Goal: Task Accomplishment & Management: Complete application form

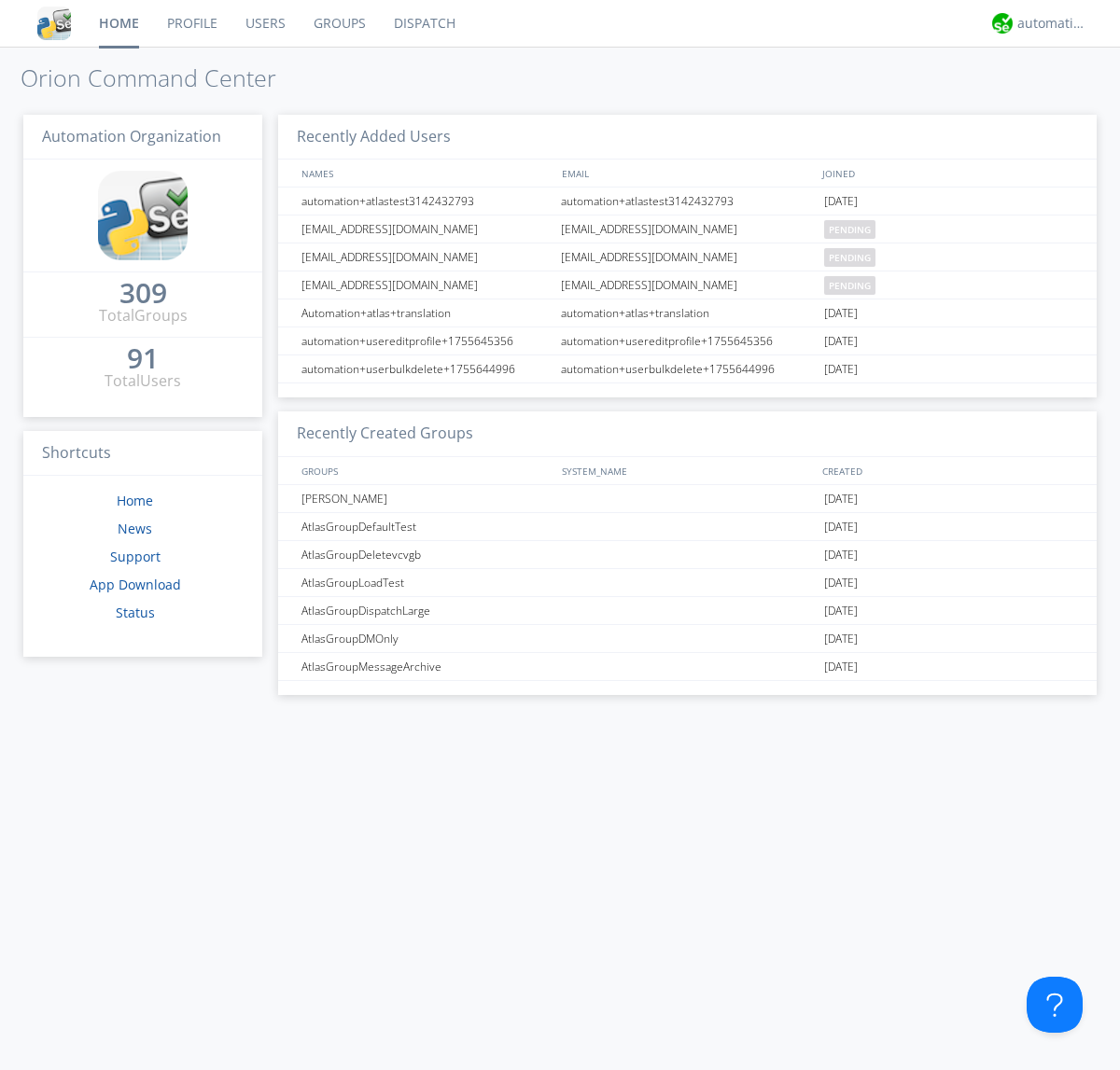
click at [264, 23] on link "Users" at bounding box center [265, 23] width 68 height 47
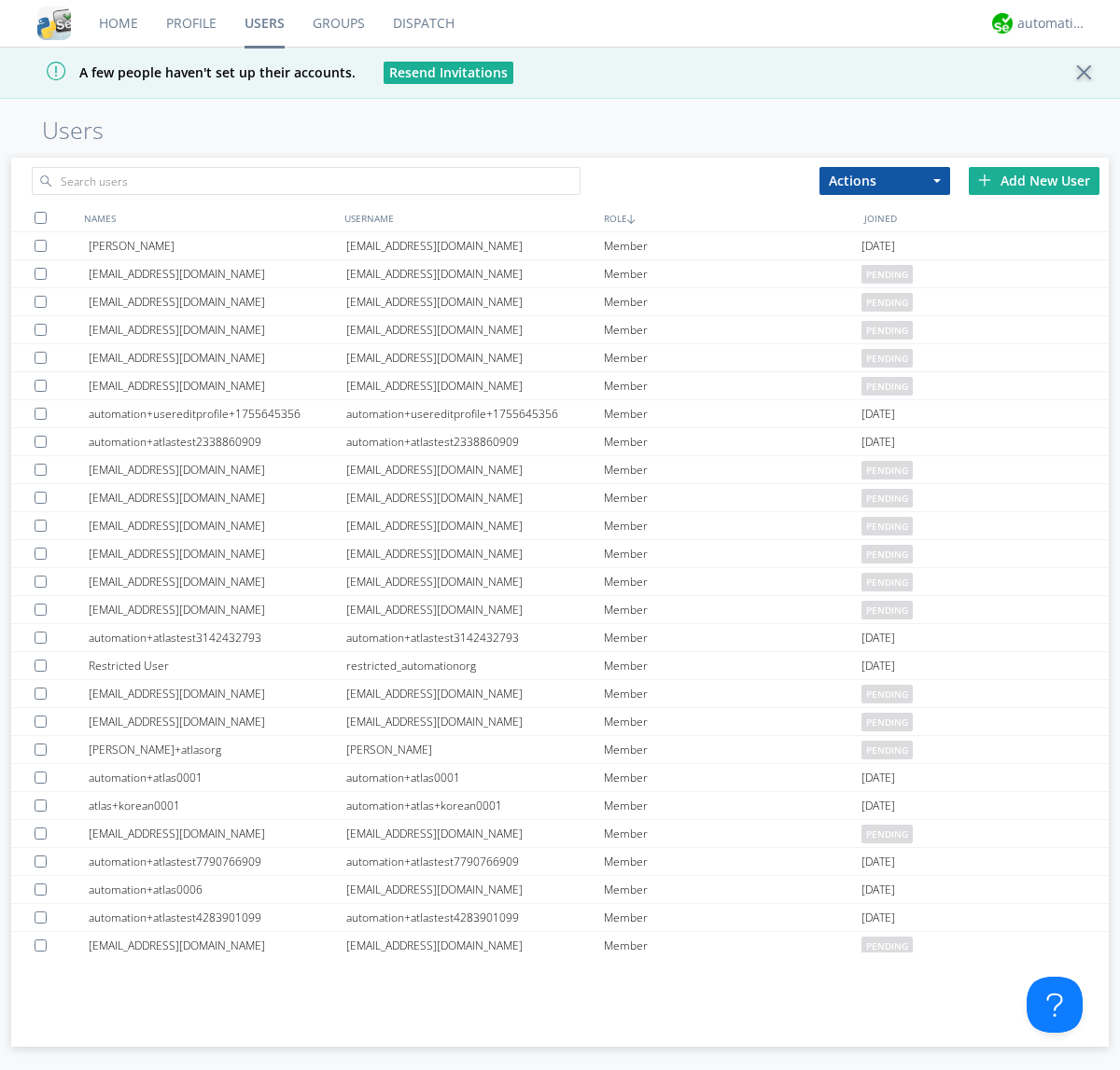
click at [1034, 180] on div "Add New User" at bounding box center [1034, 180] width 131 height 28
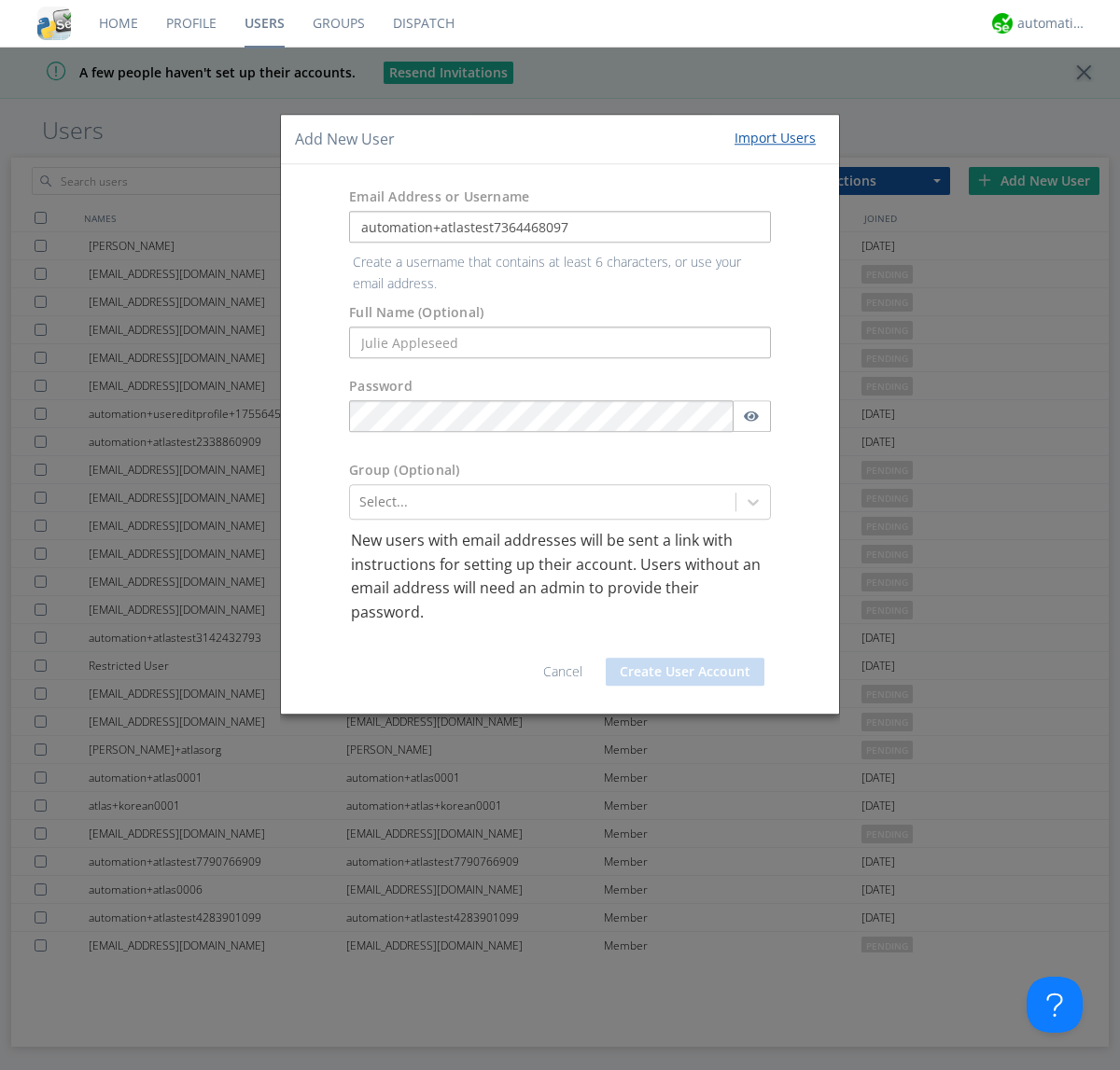
type input "automation+atlastest7364468097"
click at [542, 491] on div at bounding box center [542, 502] width 367 height 23
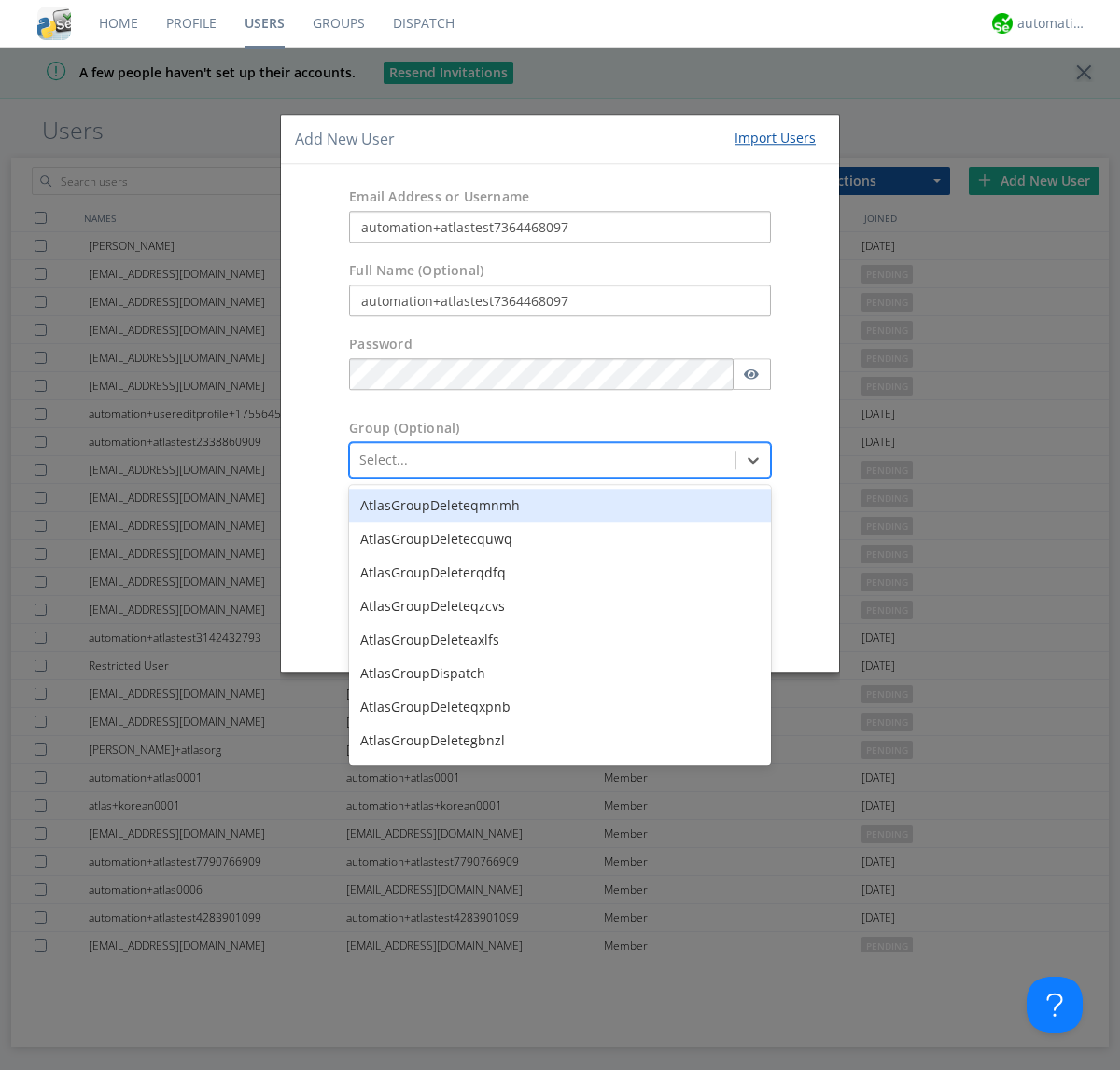
click at [685, 629] on button "Create User Account" at bounding box center [685, 629] width 158 height 28
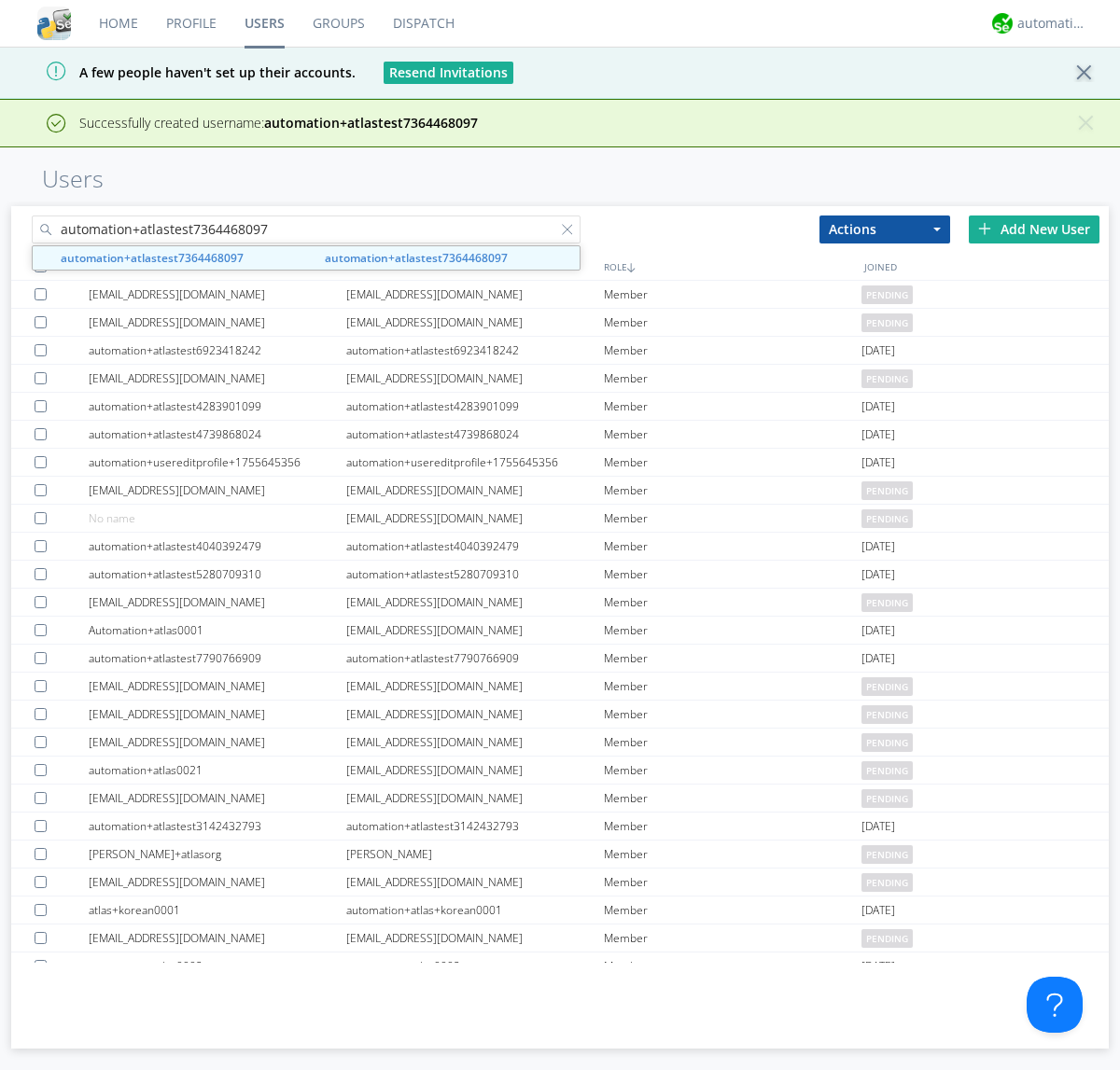
type input "automation+atlastest7364468097"
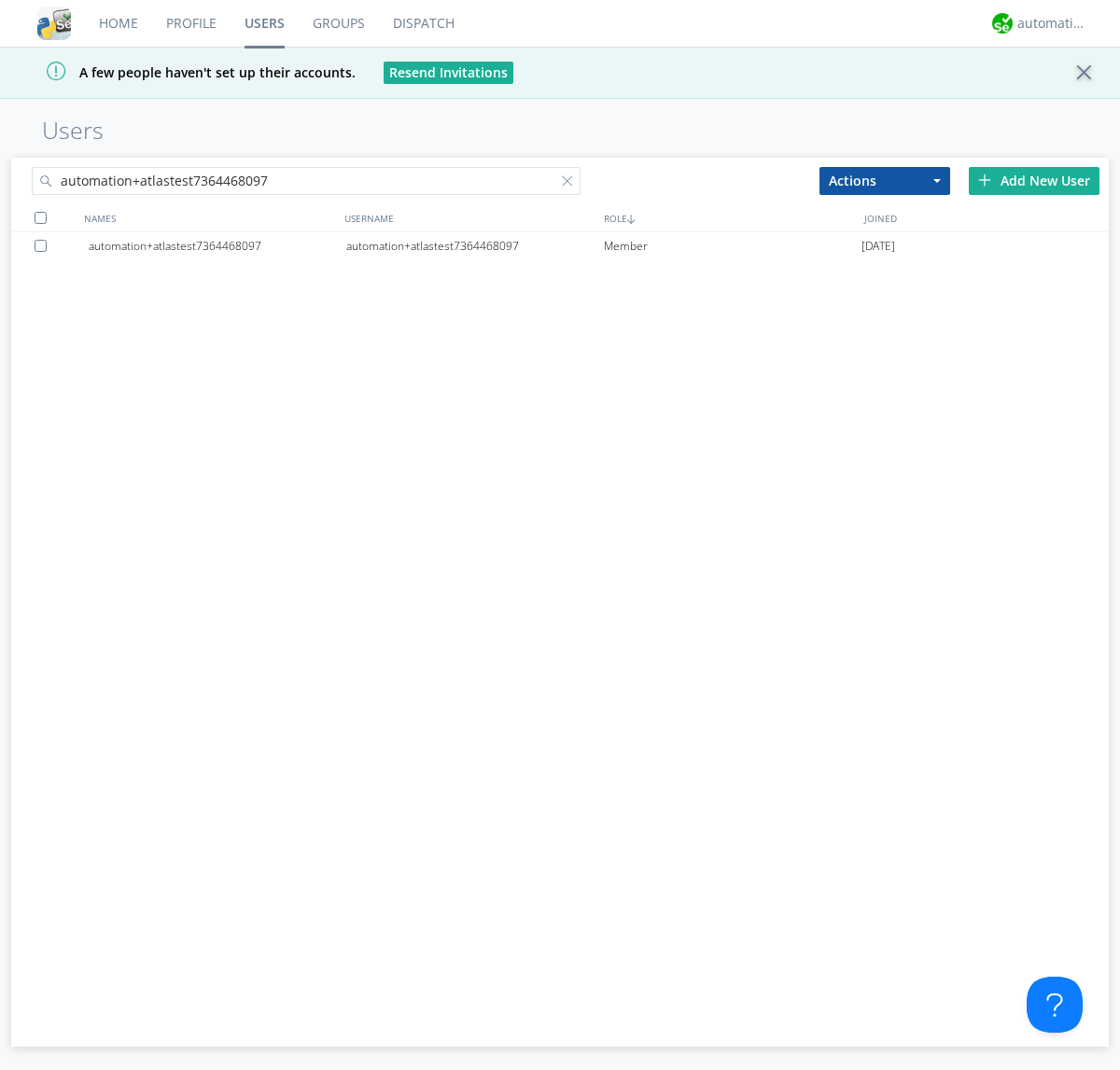
click at [474, 246] on div "automation+atlastest7364468097" at bounding box center [475, 246] width 257 height 28
